Goal: Task Accomplishment & Management: Complete application form

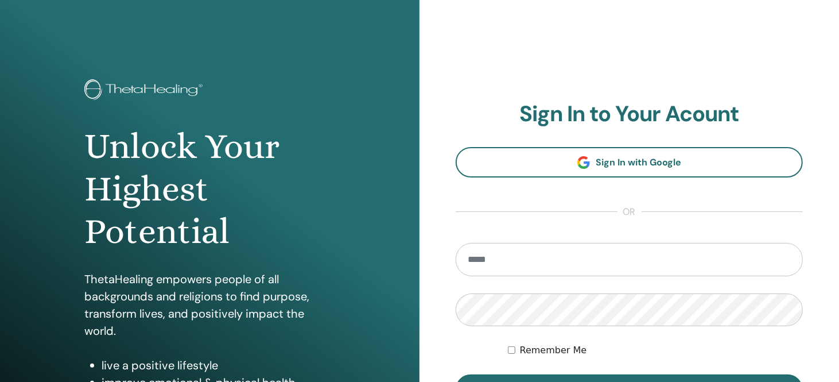
click at [492, 264] on input "email" at bounding box center [629, 259] width 347 height 33
type input "**********"
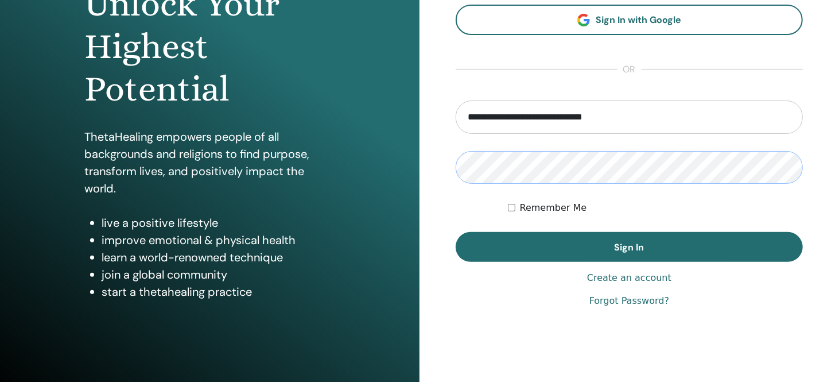
scroll to position [169, 0]
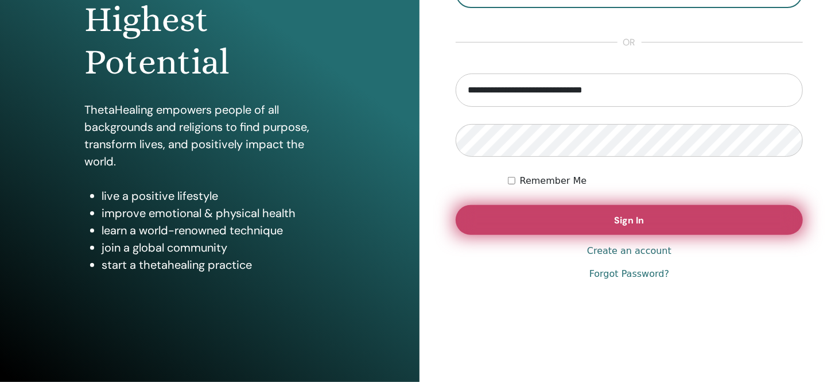
click at [637, 221] on span "Sign In" at bounding box center [629, 220] width 30 height 12
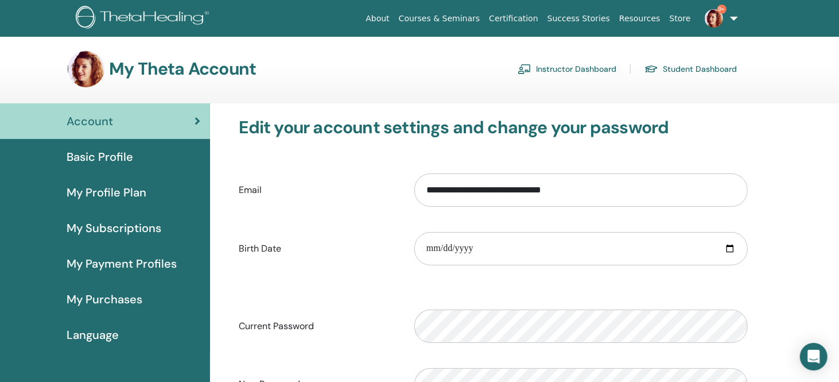
click at [585, 68] on link "Instructor Dashboard" at bounding box center [567, 69] width 99 height 18
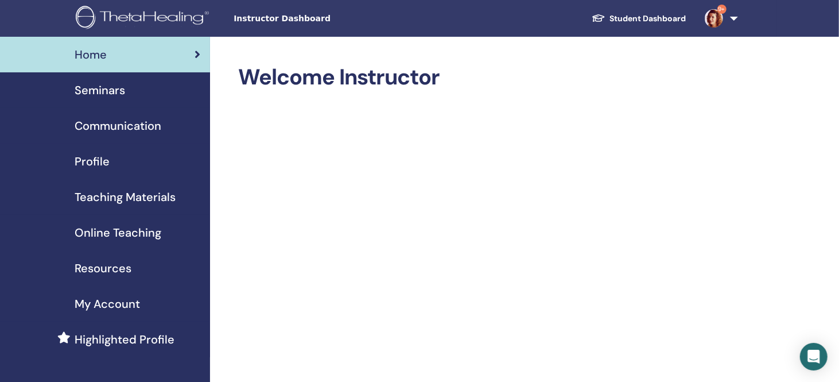
click at [112, 90] on span "Seminars" at bounding box center [100, 89] width 50 height 17
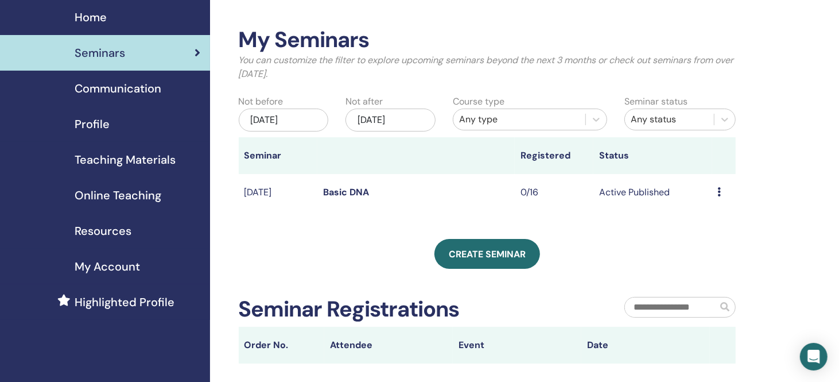
scroll to position [57, 0]
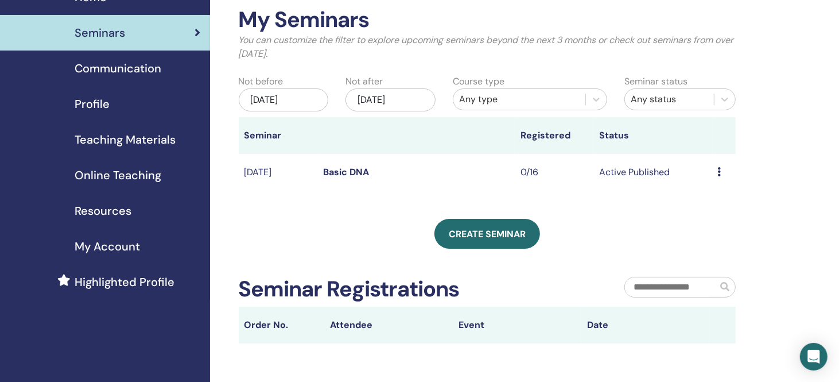
click at [349, 169] on link "Basic DNA" at bounding box center [346, 172] width 46 height 12
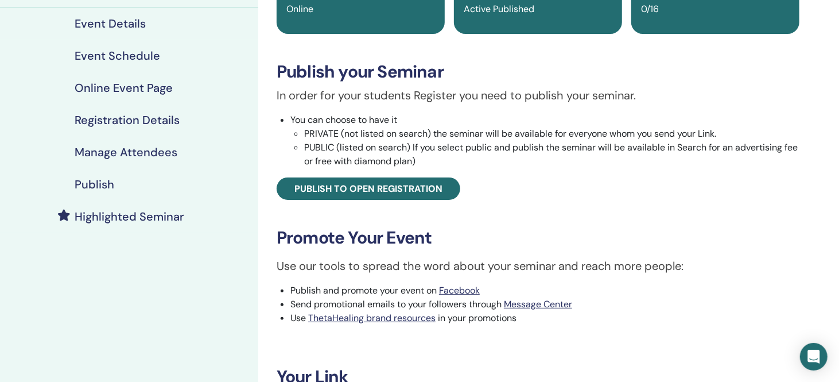
scroll to position [172, 0]
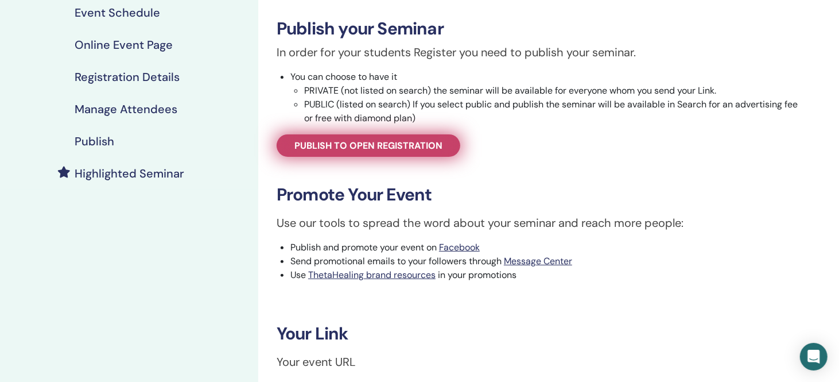
click at [417, 146] on span "Publish to open registration" at bounding box center [368, 145] width 148 height 12
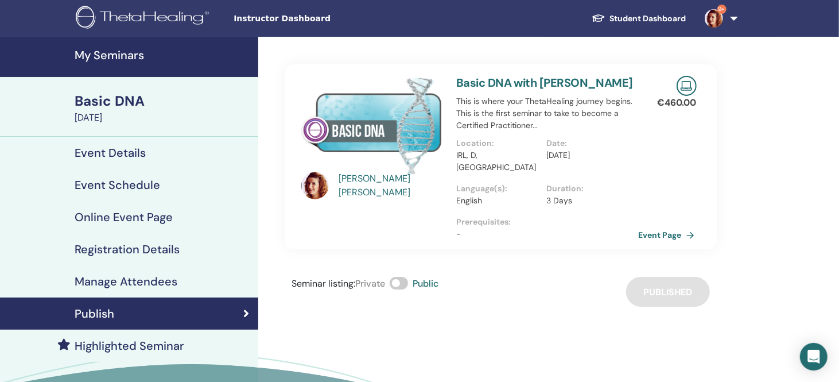
click at [668, 226] on link "Event Page" at bounding box center [669, 234] width 60 height 17
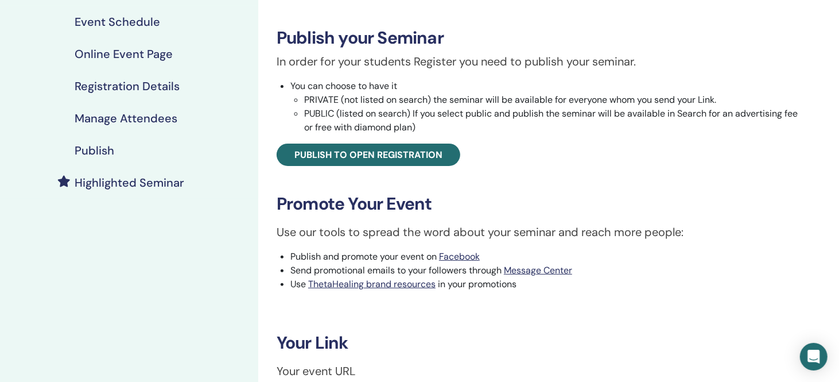
scroll to position [172, 0]
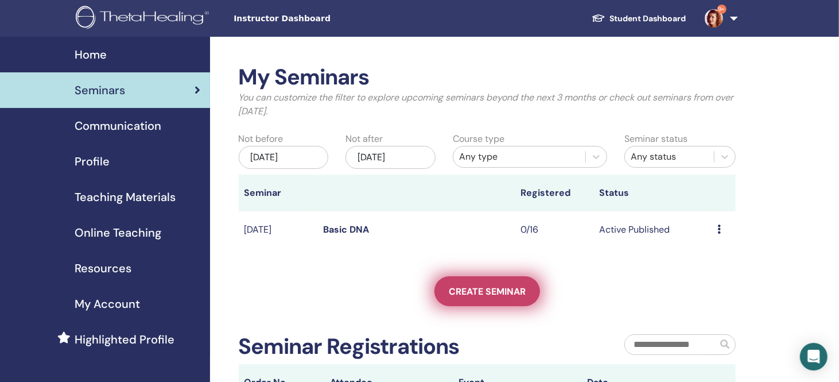
click at [499, 295] on span "Create seminar" at bounding box center [487, 291] width 77 height 12
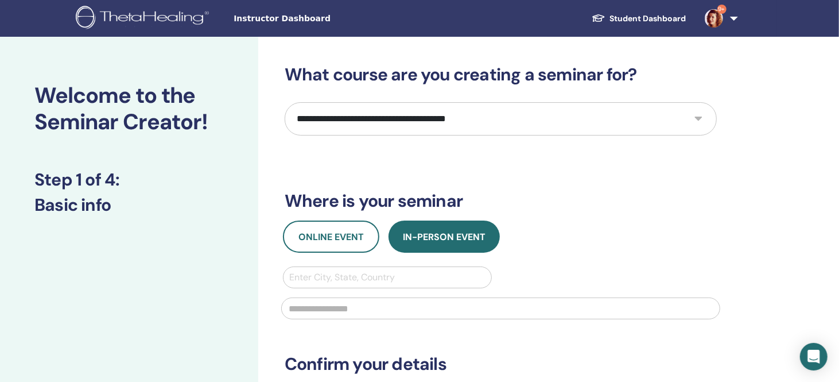
click at [417, 118] on select "**********" at bounding box center [501, 118] width 432 height 33
select select "*"
click at [285, 102] on select "**********" at bounding box center [501, 118] width 432 height 33
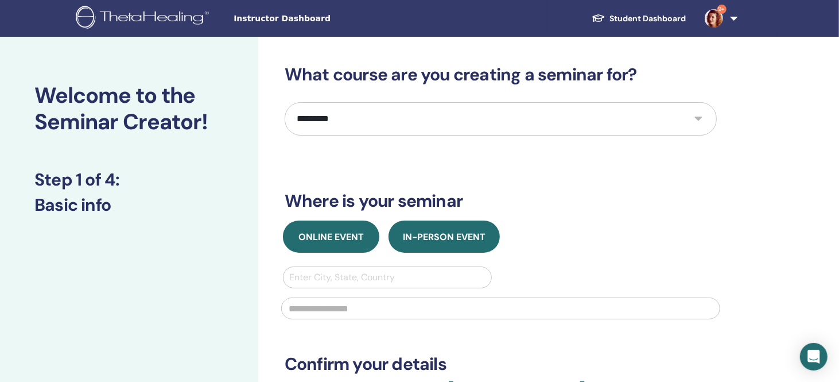
click at [334, 244] on button "Online Event" at bounding box center [331, 236] width 96 height 32
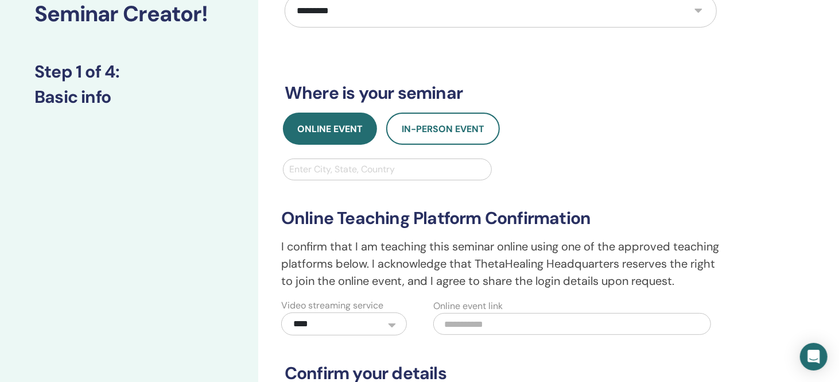
scroll to position [115, 0]
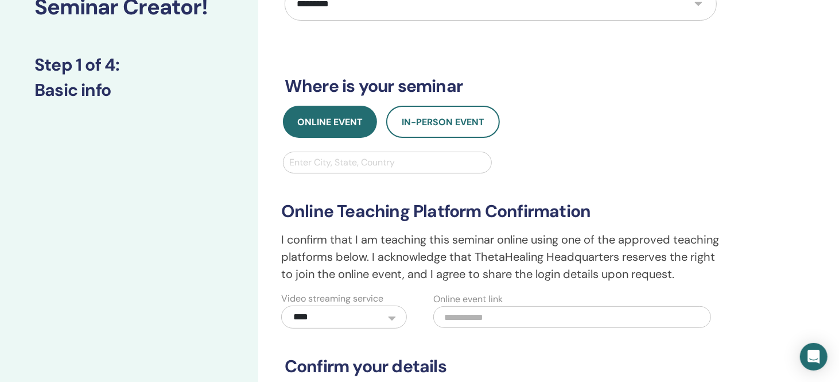
click at [363, 162] on div at bounding box center [387, 162] width 196 height 16
type input "******"
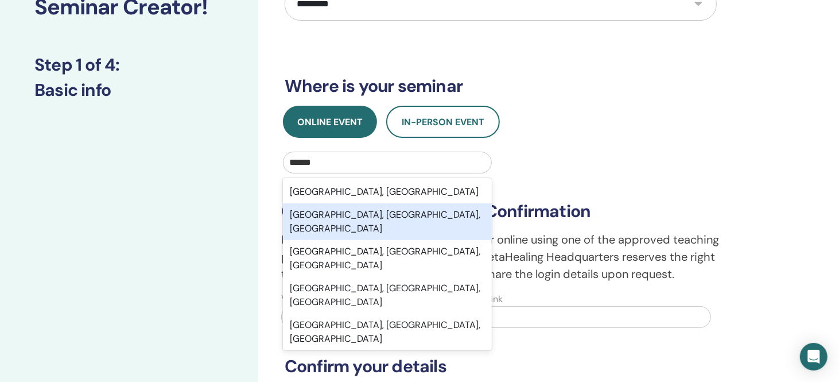
click at [325, 215] on div "Dublin, Leinster, IRL" at bounding box center [387, 221] width 209 height 37
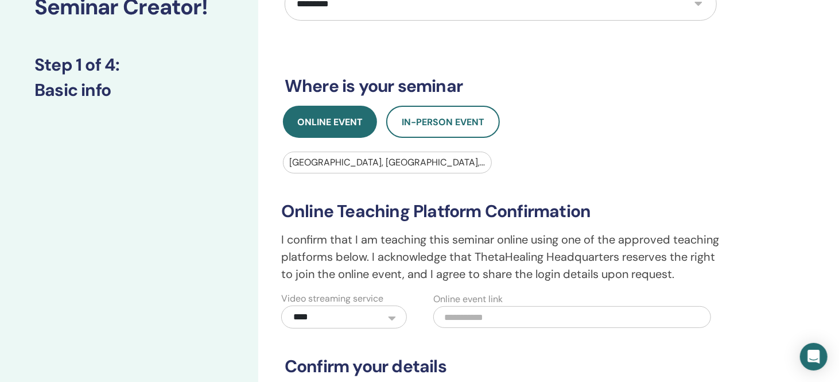
click at [558, 138] on div "**********" at bounding box center [500, 217] width 449 height 223
click at [373, 166] on div at bounding box center [387, 162] width 196 height 16
drag, startPoint x: 322, startPoint y: 159, endPoint x: 350, endPoint y: 164, distance: 28.4
click at [333, 161] on div at bounding box center [387, 162] width 196 height 16
click at [375, 164] on div at bounding box center [387, 162] width 196 height 16
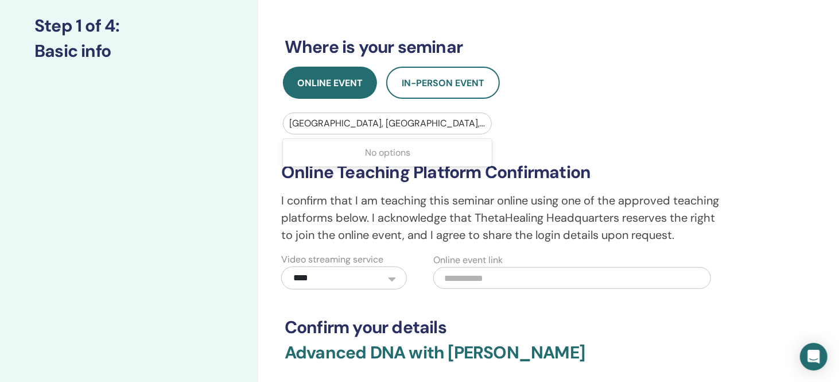
scroll to position [172, 0]
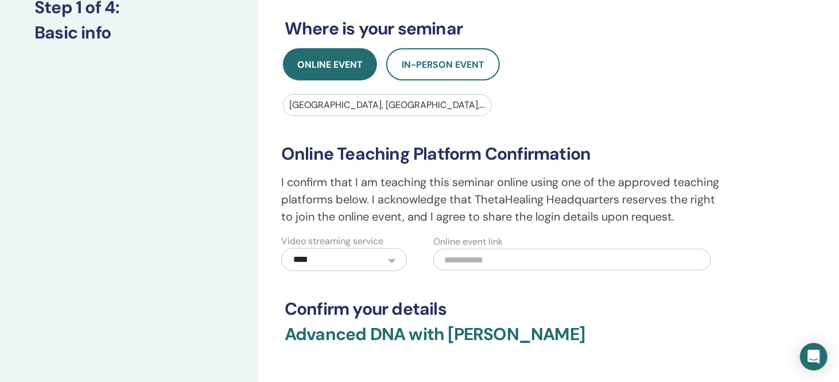
drag, startPoint x: 293, startPoint y: 103, endPoint x: 429, endPoint y: 110, distance: 136.7
click at [429, 110] on div at bounding box center [387, 105] width 196 height 16
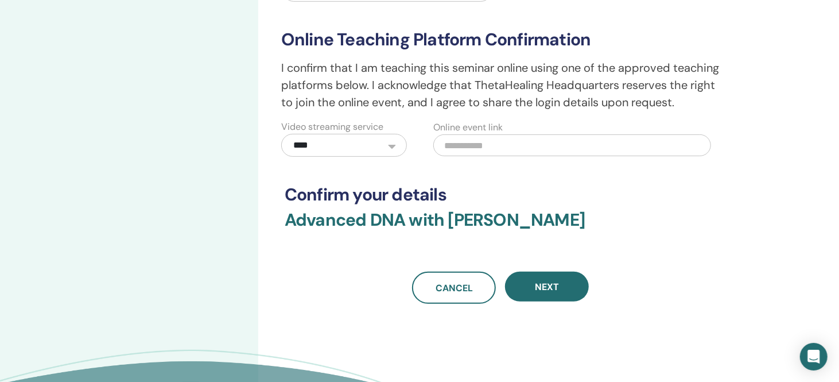
scroll to position [287, 0]
click at [487, 155] on input "text" at bounding box center [572, 145] width 278 height 22
paste input "**********"
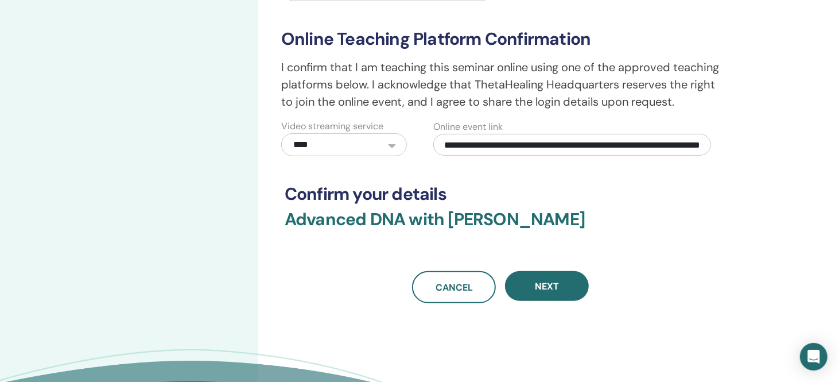
scroll to position [0, 105]
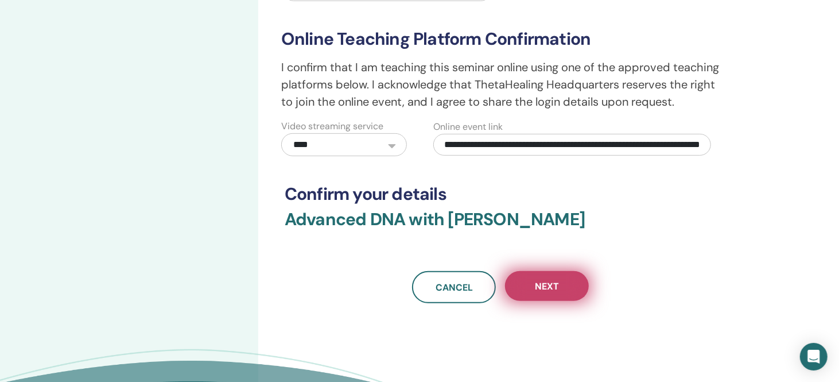
type input "**********"
click at [557, 301] on button "Next" at bounding box center [547, 286] width 84 height 30
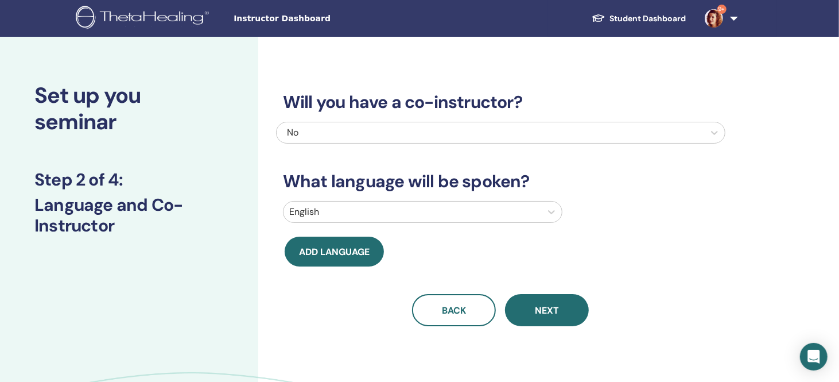
scroll to position [0, 0]
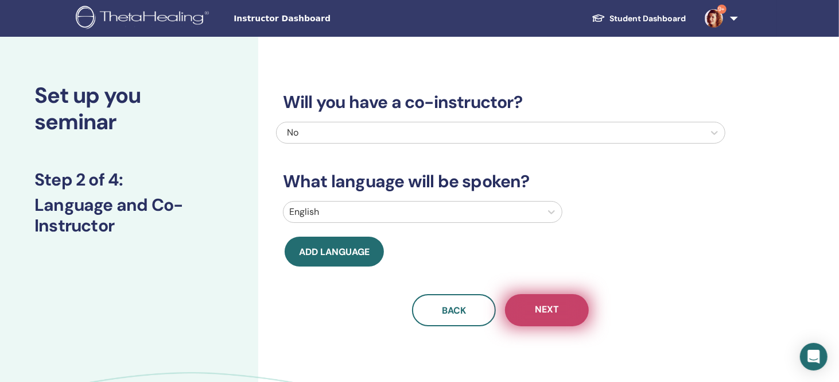
click at [563, 308] on button "Next" at bounding box center [547, 310] width 84 height 32
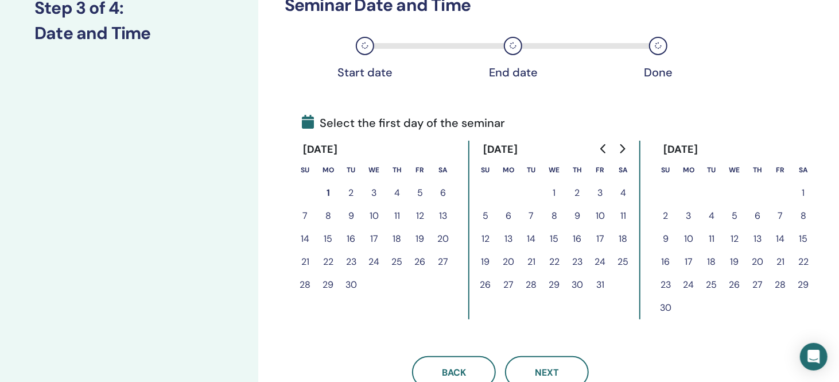
scroll to position [172, 0]
click at [602, 232] on button "17" at bounding box center [600, 238] width 23 height 23
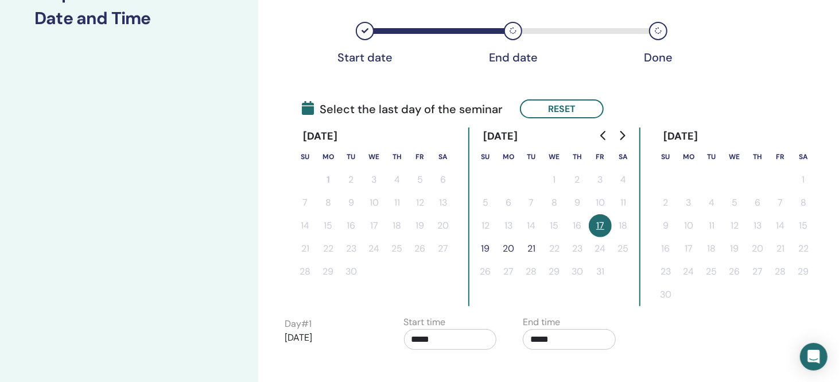
scroll to position [229, 0]
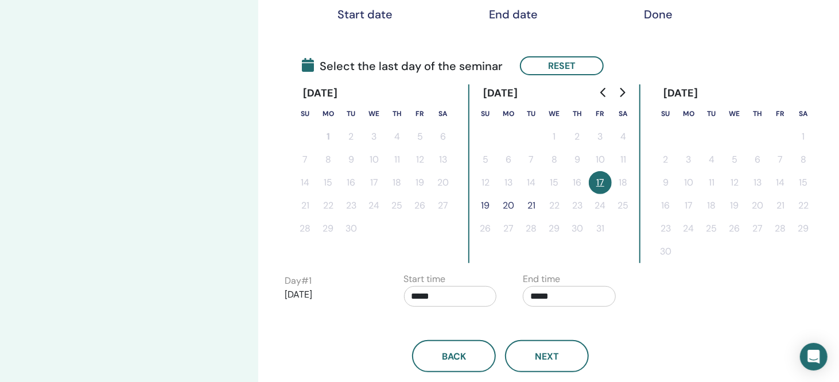
click at [487, 204] on button "19" at bounding box center [485, 205] width 23 height 23
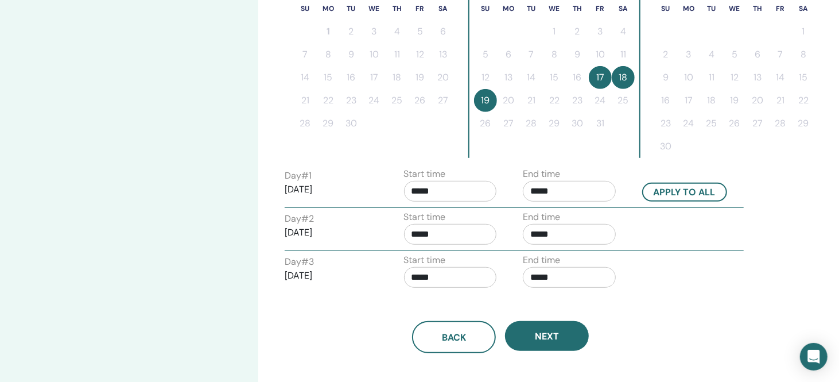
scroll to position [344, 0]
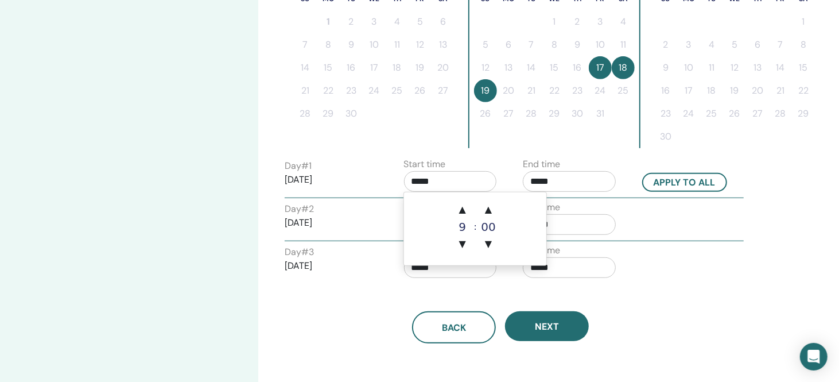
click at [447, 177] on input "*****" at bounding box center [450, 181] width 93 height 21
click at [488, 211] on span "▲" at bounding box center [488, 209] width 23 height 23
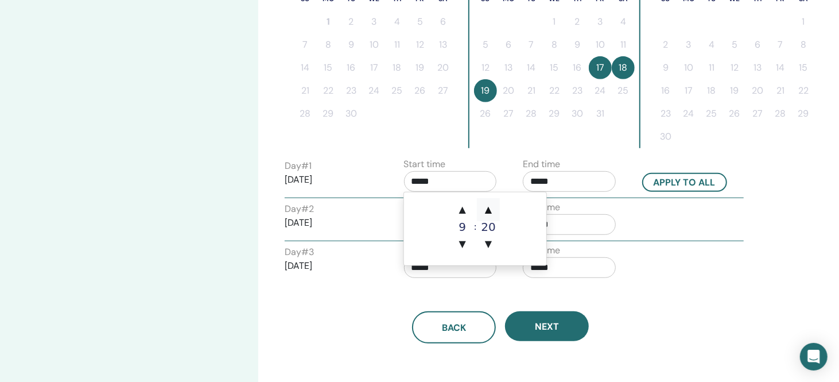
click at [488, 211] on span "▲" at bounding box center [488, 209] width 23 height 23
type input "*****"
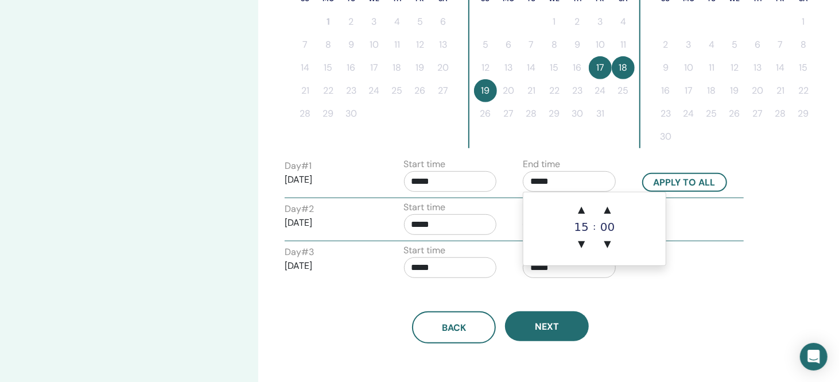
click at [574, 181] on input "*****" at bounding box center [569, 181] width 93 height 21
click at [608, 206] on span "▲" at bounding box center [607, 209] width 23 height 23
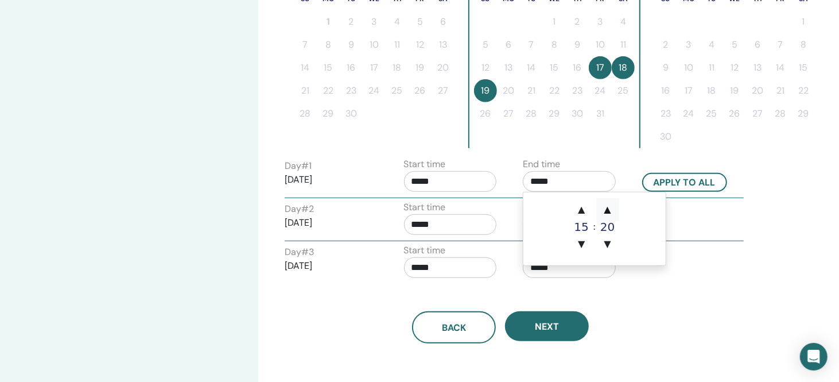
click at [608, 206] on span "▲" at bounding box center [607, 209] width 23 height 23
type input "*****"
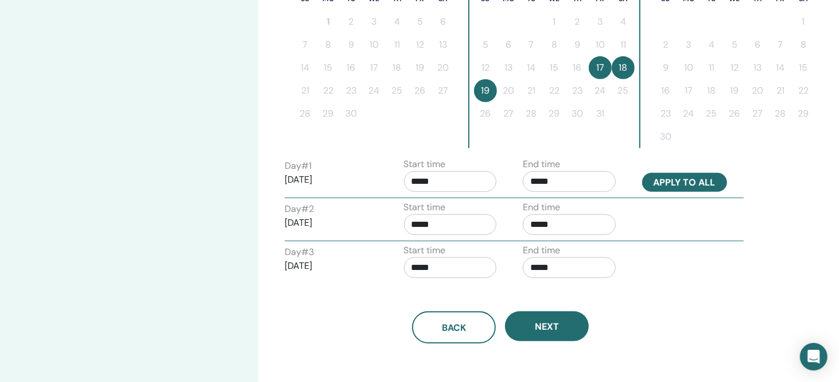
click at [670, 178] on button "Apply to all" at bounding box center [684, 182] width 85 height 19
type input "*****"
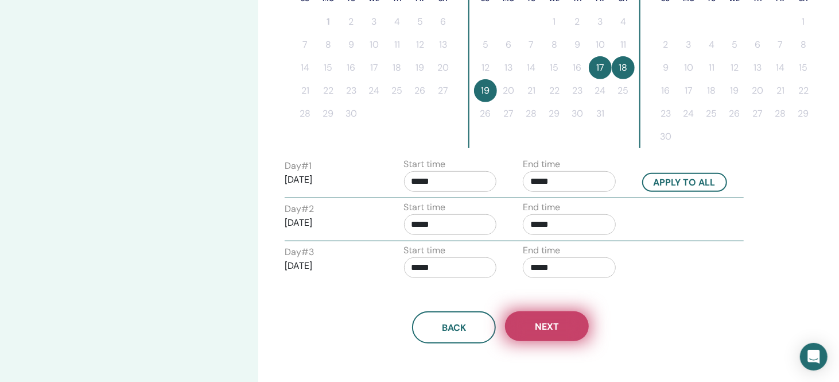
click at [551, 321] on span "Next" at bounding box center [547, 326] width 24 height 12
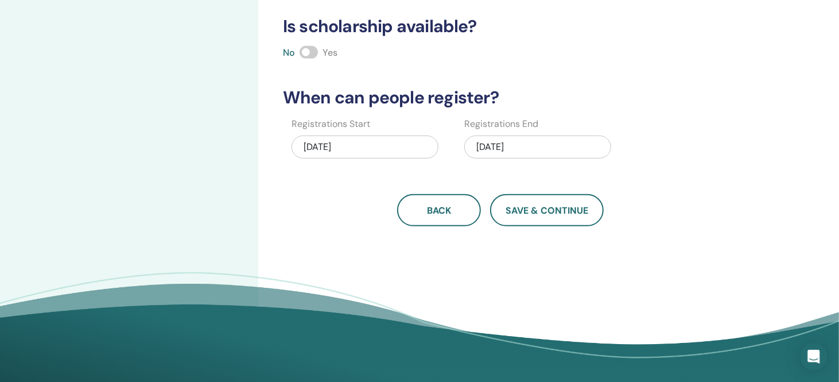
scroll to position [172, 0]
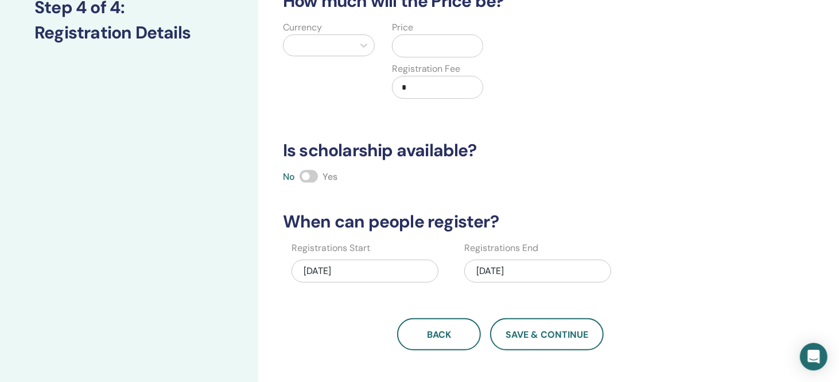
click at [539, 269] on div "10/19/2025" at bounding box center [537, 270] width 147 height 23
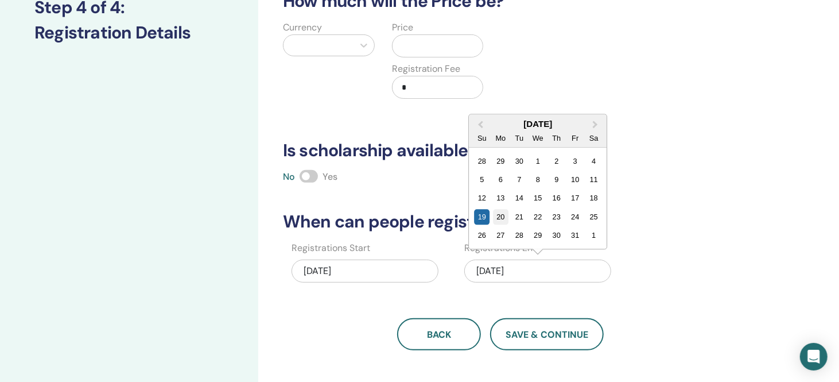
click at [502, 215] on div "20" at bounding box center [500, 216] width 15 height 15
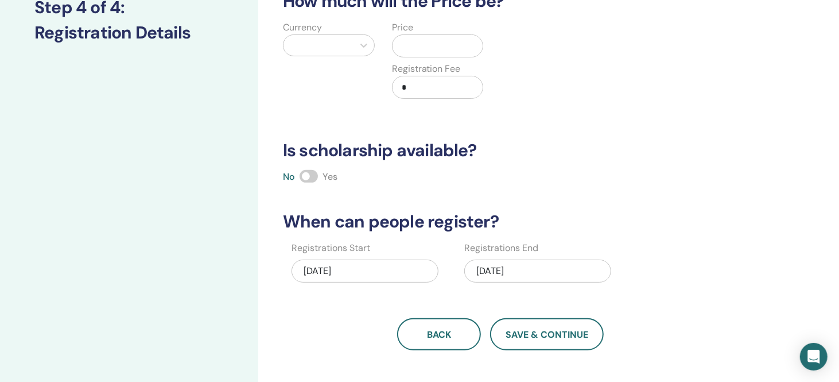
click at [535, 263] on div "10/20/2025" at bounding box center [537, 270] width 147 height 23
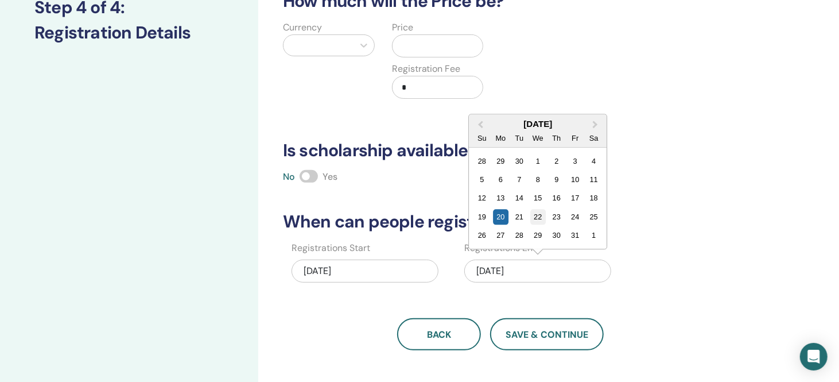
click at [539, 216] on div "22" at bounding box center [537, 216] width 15 height 15
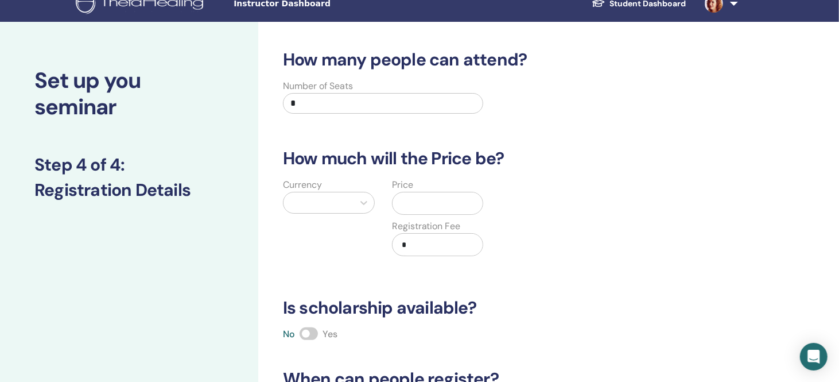
scroll to position [0, 0]
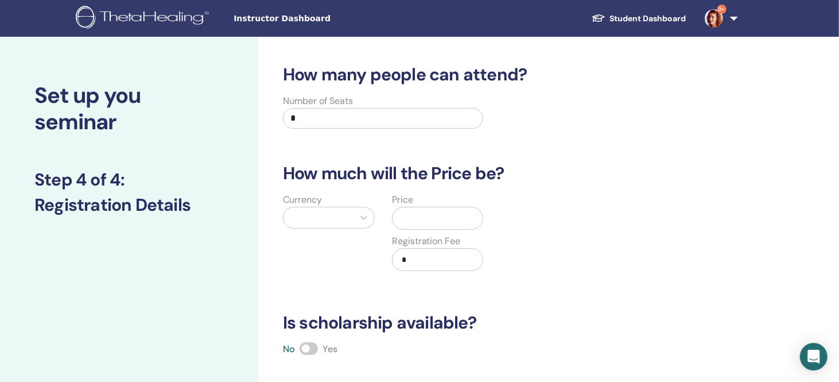
click at [324, 115] on input "*" at bounding box center [383, 118] width 200 height 21
type input "**"
click at [421, 205] on div "Price" at bounding box center [438, 211] width 92 height 37
click at [421, 213] on input "text" at bounding box center [440, 218] width 86 height 22
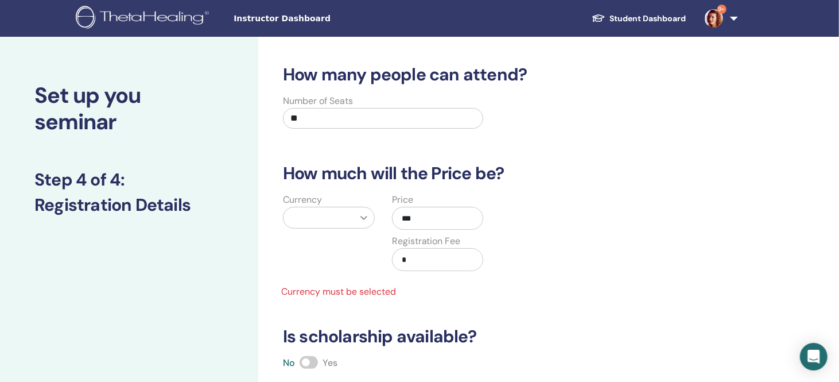
type input "***"
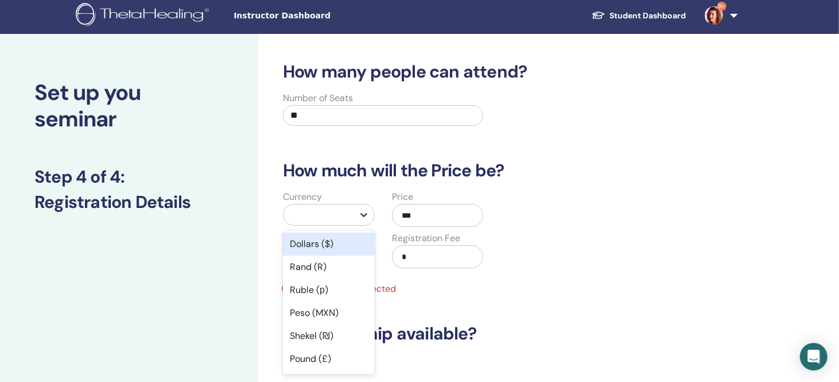
click at [358, 216] on icon at bounding box center [363, 214] width 11 height 11
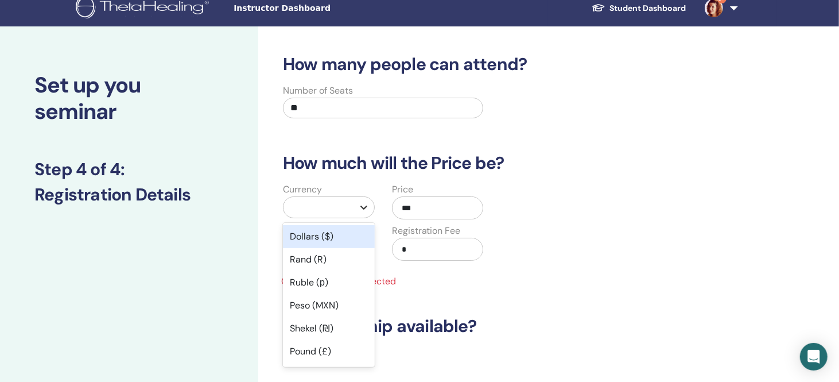
scroll to position [28, 0]
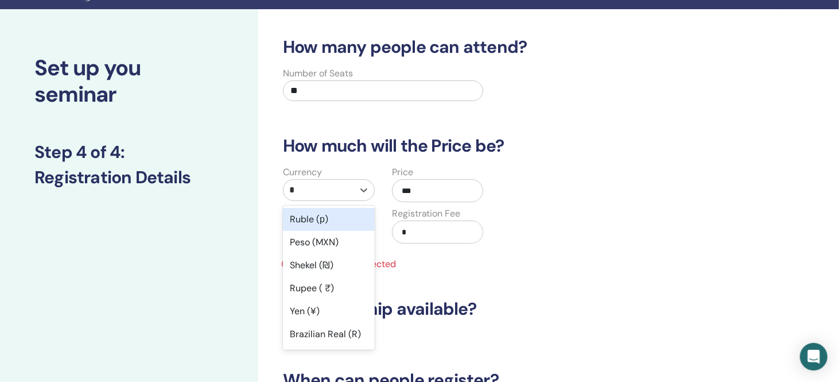
type input "**"
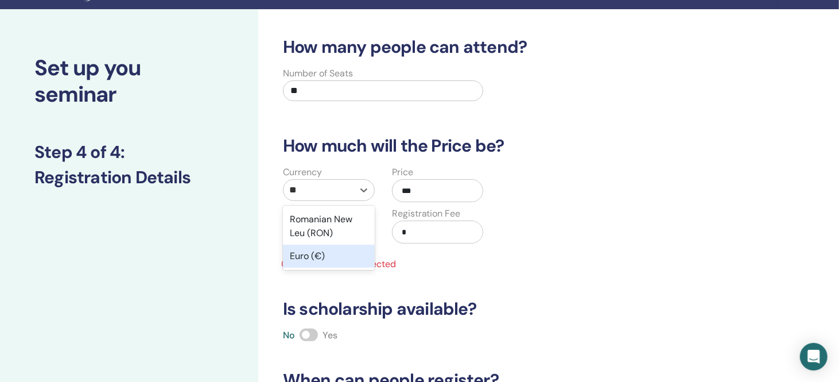
click at [314, 254] on div "Euro (€)" at bounding box center [329, 255] width 92 height 23
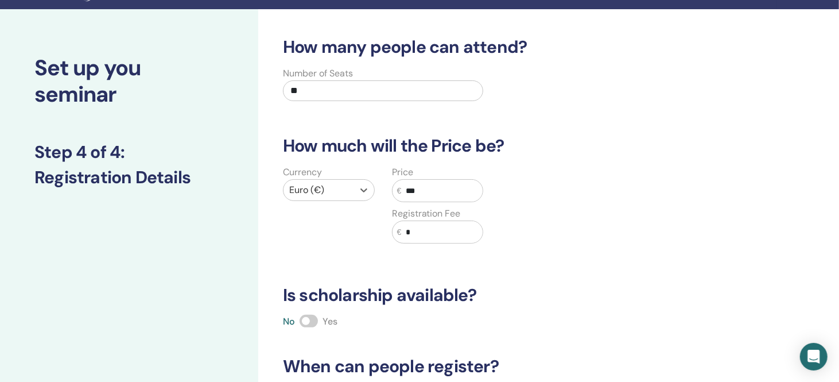
click at [545, 200] on div "Currency option Euro (€), selected. Select is focused ,type to refine list, pre…" at bounding box center [491, 211] width 449 height 92
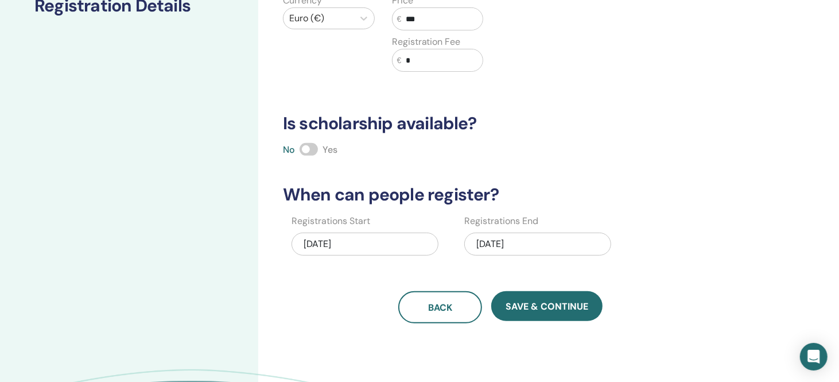
scroll to position [200, 0]
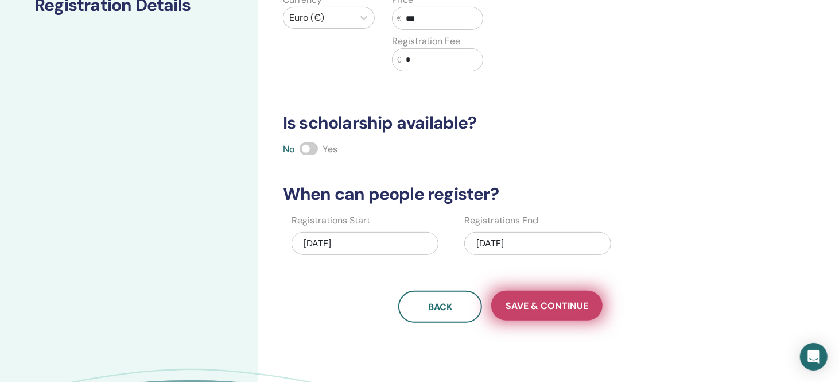
click at [577, 307] on span "Save & Continue" at bounding box center [546, 305] width 83 height 12
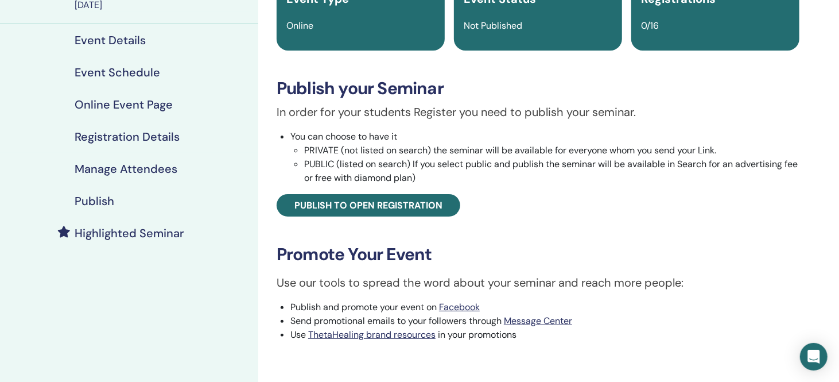
scroll to position [115, 0]
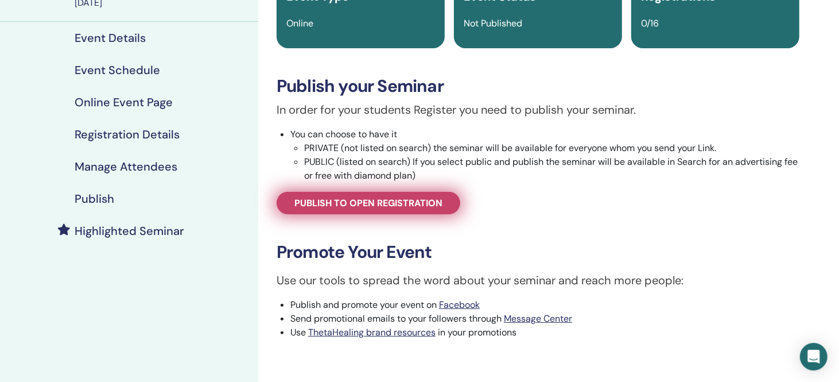
click at [409, 201] on span "Publish to open registration" at bounding box center [368, 203] width 148 height 12
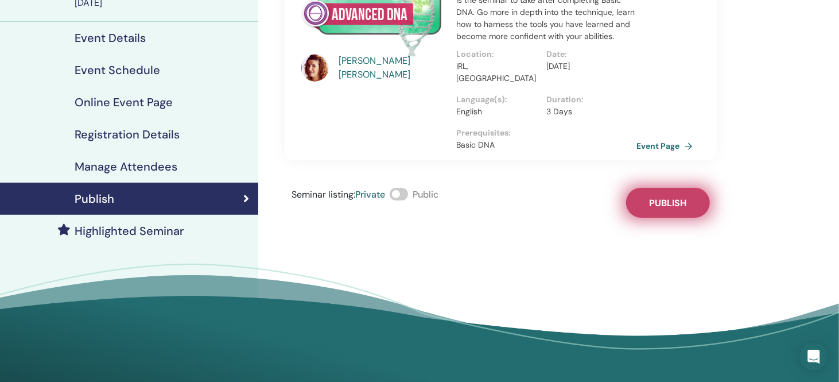
click at [667, 197] on span "Publish" at bounding box center [667, 203] width 37 height 12
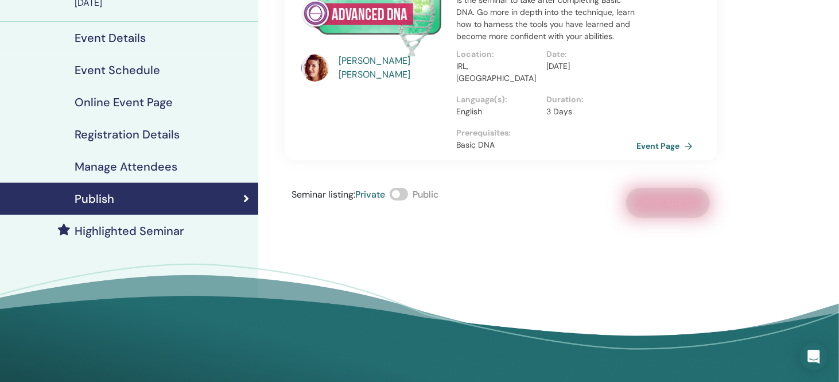
click at [406, 188] on span at bounding box center [399, 194] width 18 height 13
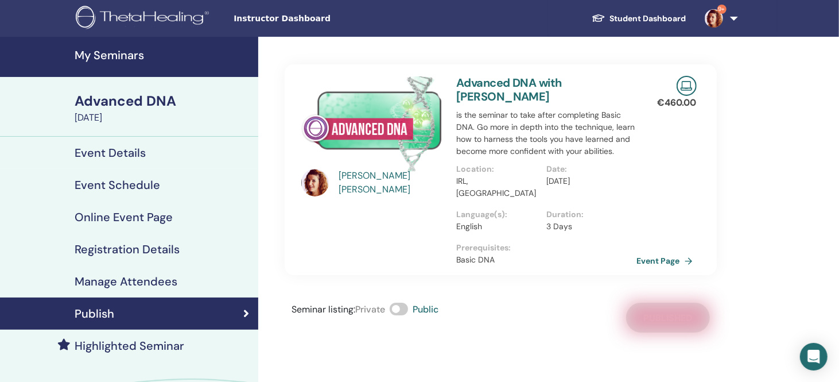
click at [110, 53] on h4 "My Seminars" at bounding box center [163, 55] width 177 height 14
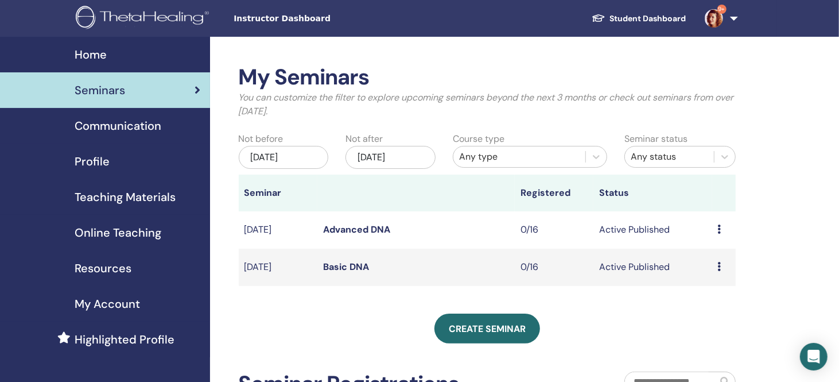
click at [726, 18] on span "9+" at bounding box center [714, 17] width 28 height 9
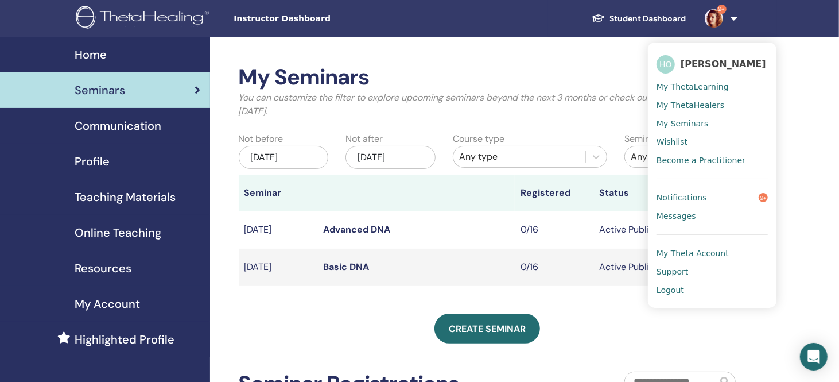
click at [684, 200] on span "Notifications" at bounding box center [681, 197] width 50 height 10
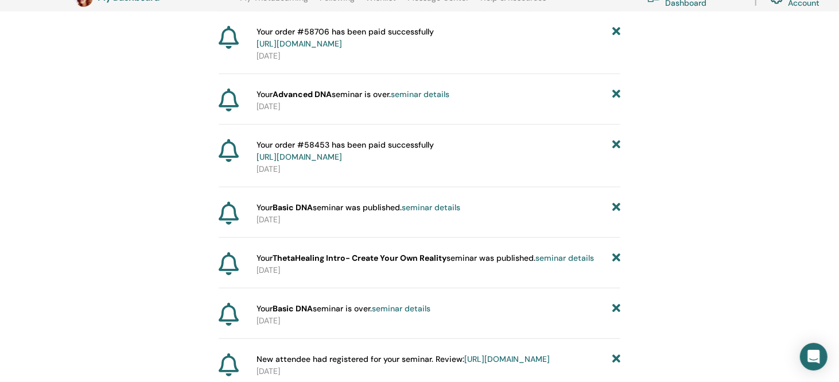
scroll to position [429, 0]
